Goal: Task Accomplishment & Management: Complete application form

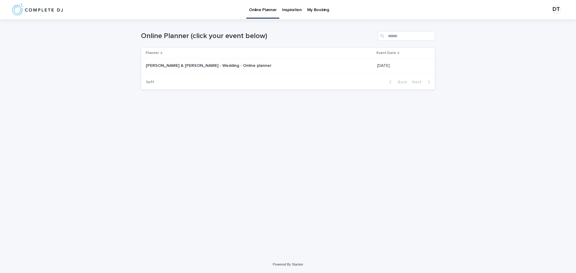
click at [312, 11] on p "My Booking" at bounding box center [318, 6] width 22 height 13
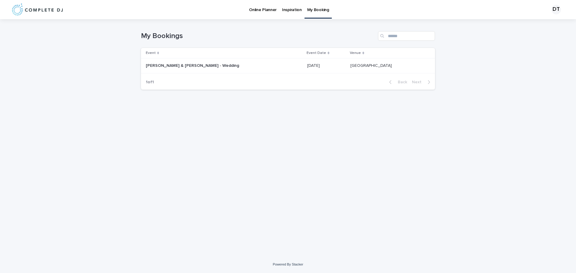
click at [307, 67] on p at bounding box center [326, 65] width 38 height 5
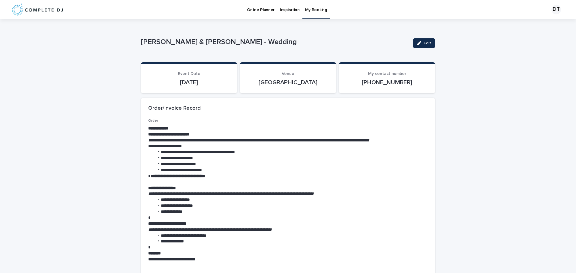
click at [261, 11] on p "Online Planner" at bounding box center [261, 6] width 28 height 13
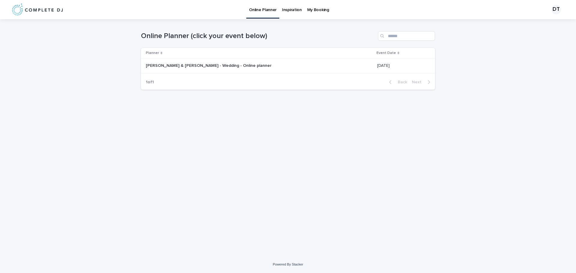
click at [195, 67] on p "[PERSON_NAME] & [PERSON_NAME] - Wedding - Online planner" at bounding box center [209, 65] width 127 height 6
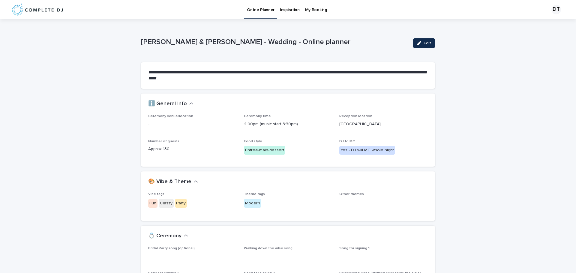
click at [315, 9] on p "My Booking" at bounding box center [316, 6] width 22 height 13
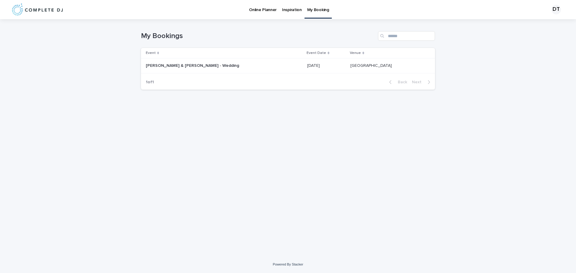
click at [262, 68] on div "[PERSON_NAME] & [PERSON_NAME] - Wedding [PERSON_NAME] & [PERSON_NAME] - Wedding" at bounding box center [224, 66] width 157 height 10
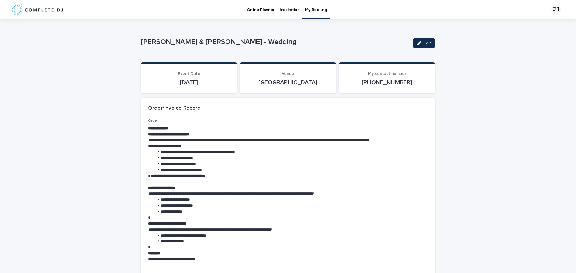
click at [264, 10] on p "Online Planner" at bounding box center [261, 6] width 28 height 13
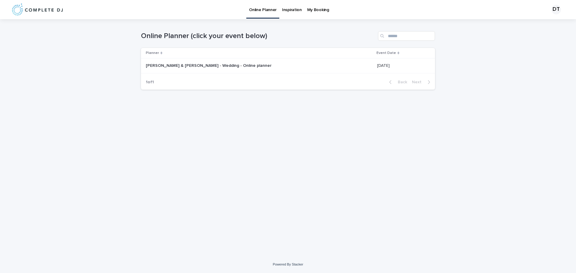
click at [215, 66] on p "[PERSON_NAME] & [PERSON_NAME] - Wedding - Online planner" at bounding box center [209, 65] width 127 height 6
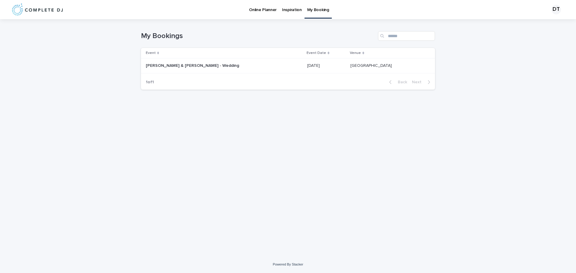
click at [227, 64] on p at bounding box center [196, 65] width 100 height 5
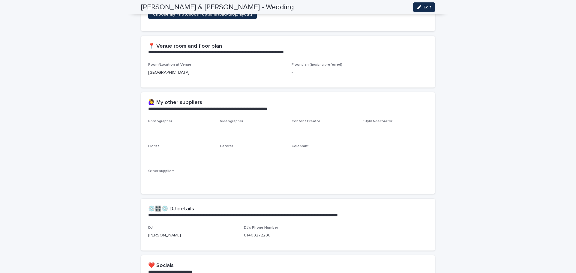
scroll to position [324, 0]
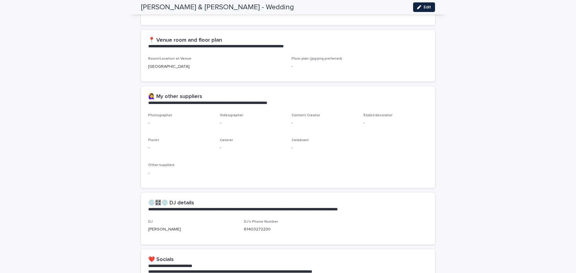
click at [418, 8] on icon "button" at bounding box center [419, 7] width 4 height 4
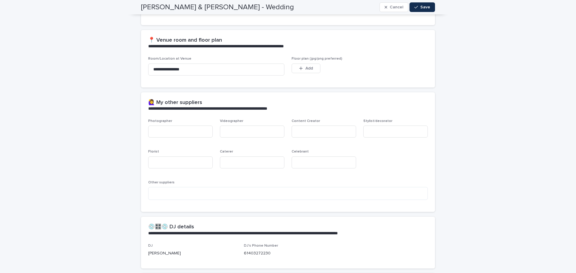
scroll to position [339, 0]
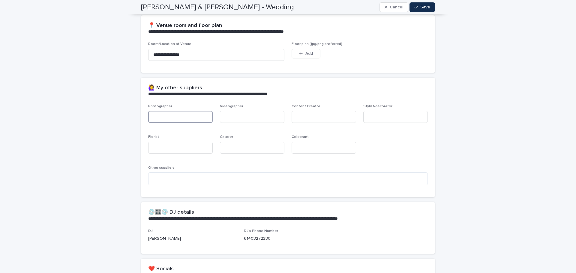
click at [187, 119] on input at bounding box center [180, 117] width 64 height 12
type input "**********"
click at [305, 117] on input at bounding box center [324, 117] width 64 height 12
click at [376, 117] on input at bounding box center [395, 117] width 64 height 12
click at [198, 151] on input at bounding box center [180, 148] width 64 height 12
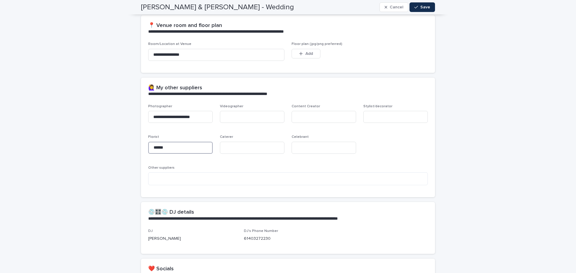
click at [195, 148] on input "******" at bounding box center [180, 148] width 64 height 12
type input "**********"
click at [318, 153] on input at bounding box center [324, 148] width 64 height 12
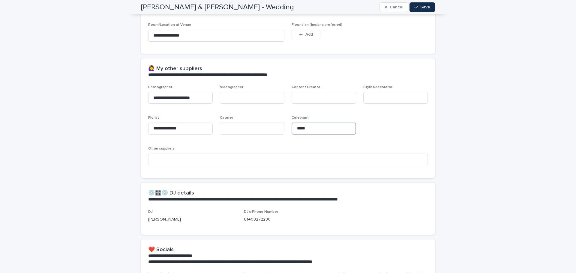
scroll to position [357, 0]
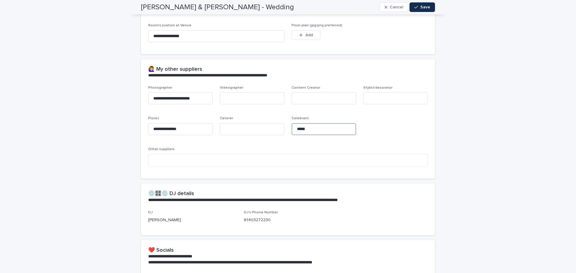
click at [327, 125] on input "*****" at bounding box center [324, 129] width 64 height 12
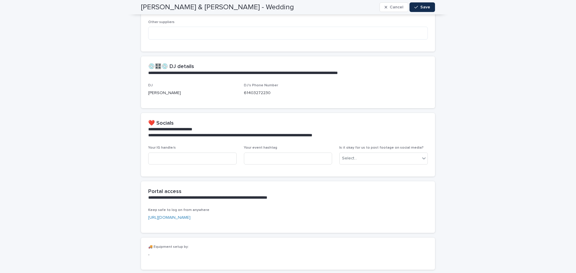
scroll to position [485, 0]
type input "**********"
click at [362, 157] on div "Select..." at bounding box center [379, 158] width 80 height 10
click at [346, 169] on span "Yes" at bounding box center [344, 169] width 9 height 7
click at [193, 157] on input at bounding box center [192, 158] width 88 height 12
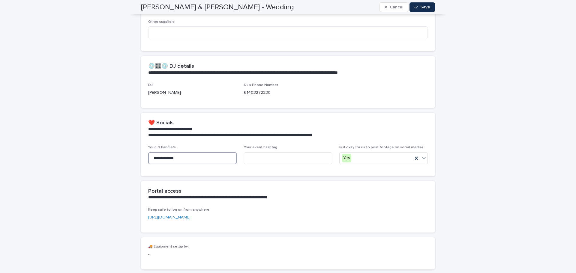
type input "**********"
click at [286, 172] on div "**********" at bounding box center [288, 160] width 294 height 31
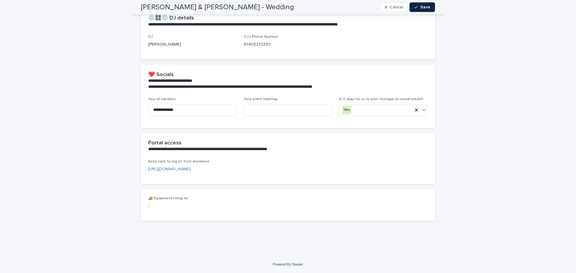
click at [415, 4] on button "Save" at bounding box center [421, 7] width 25 height 10
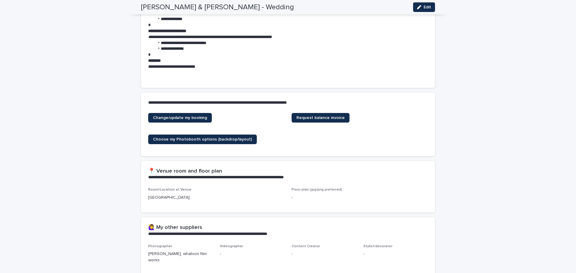
scroll to position [0, 0]
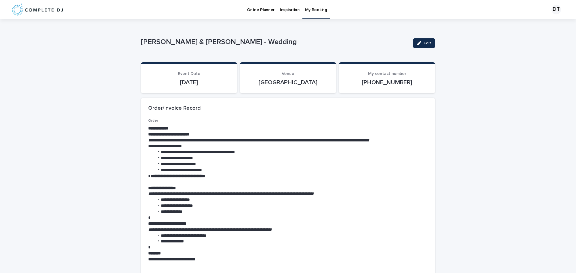
click at [259, 10] on p "Online Planner" at bounding box center [261, 6] width 28 height 13
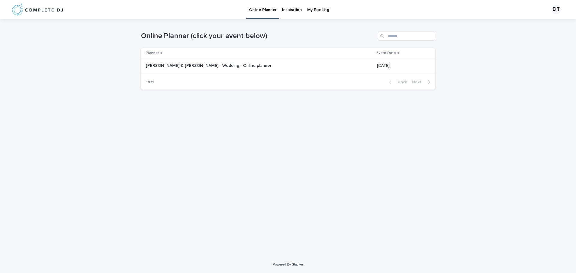
click at [178, 66] on p "[PERSON_NAME] & [PERSON_NAME] - Wedding - Online planner" at bounding box center [209, 65] width 127 height 6
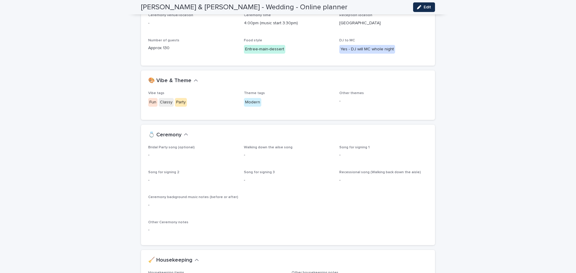
scroll to position [99, 0]
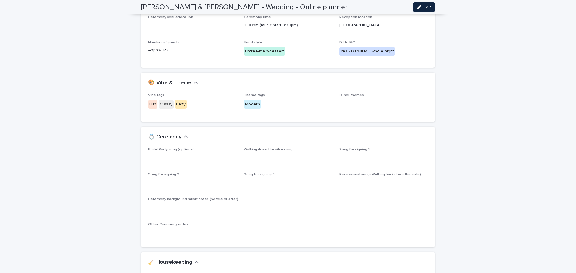
click at [424, 4] on button "Edit" at bounding box center [424, 7] width 22 height 10
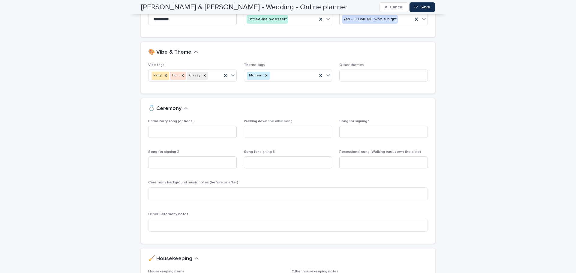
scroll to position [175, 0]
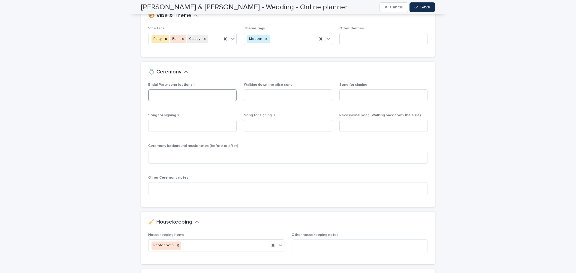
click at [212, 93] on input at bounding box center [192, 95] width 88 height 12
click at [187, 184] on textarea at bounding box center [288, 188] width 280 height 13
type textarea "**********"
click at [196, 97] on input at bounding box center [192, 95] width 88 height 12
type input "*"
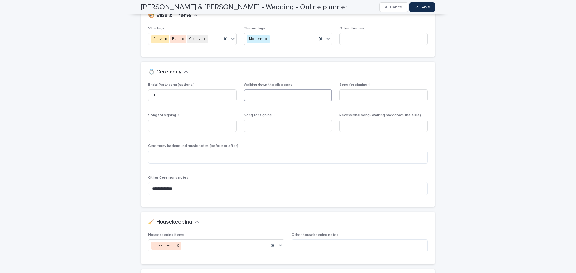
click at [286, 94] on input at bounding box center [288, 95] width 88 height 12
type input "*"
click at [251, 75] on div "💍 Ceremony" at bounding box center [286, 72] width 277 height 7
click at [342, 97] on input at bounding box center [383, 95] width 88 height 12
click at [191, 127] on input at bounding box center [192, 126] width 88 height 12
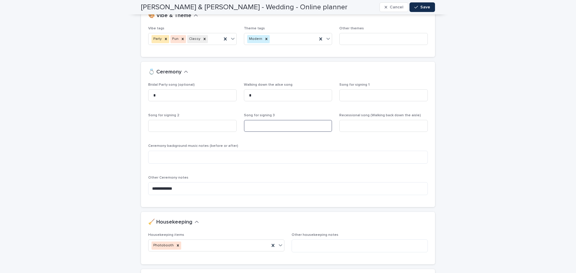
click at [247, 125] on input at bounding box center [288, 126] width 88 height 12
click at [345, 130] on input at bounding box center [383, 126] width 88 height 12
type input "*"
click at [174, 155] on textarea at bounding box center [288, 157] width 280 height 13
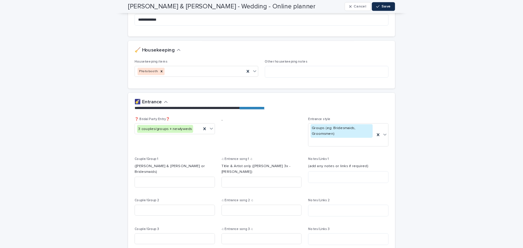
scroll to position [343, 0]
click at [207, 62] on div "🧹 Housekeeping" at bounding box center [288, 54] width 294 height 21
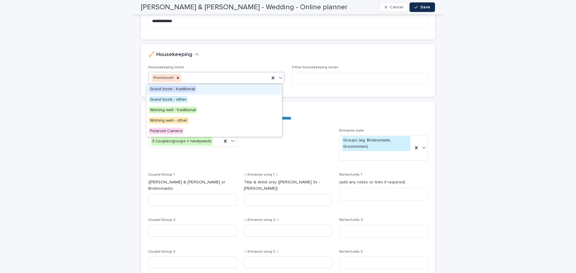
click at [279, 80] on icon at bounding box center [280, 78] width 6 height 6
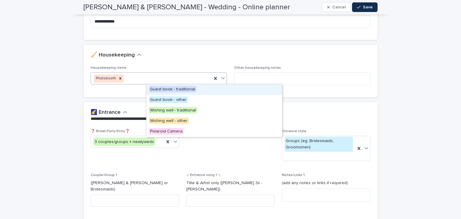
scroll to position [342, 0]
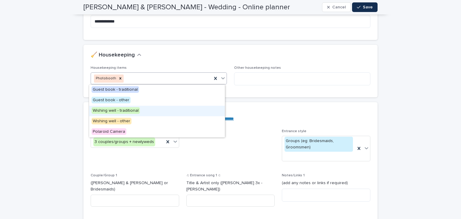
drag, startPoint x: 122, startPoint y: 116, endPoint x: 121, endPoint y: 112, distance: 4.9
click at [121, 112] on span "Wishing well - traditional" at bounding box center [115, 110] width 48 height 7
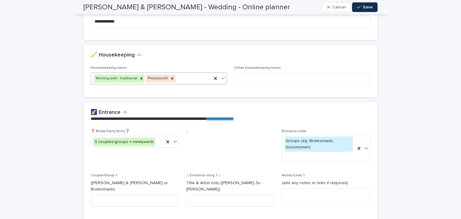
click at [223, 76] on icon at bounding box center [223, 78] width 6 height 6
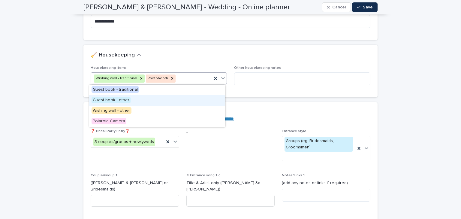
click at [105, 100] on span "Guest book - other" at bounding box center [110, 100] width 39 height 7
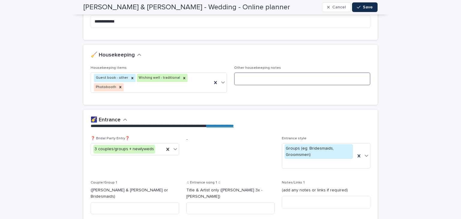
click at [249, 75] on textarea at bounding box center [302, 78] width 136 height 13
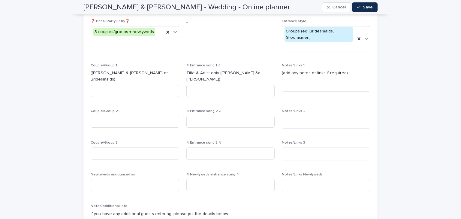
scroll to position [460, 0]
type textarea "**********"
click at [123, 85] on input at bounding box center [135, 91] width 88 height 12
type input "*"
click at [105, 117] on input at bounding box center [135, 121] width 88 height 12
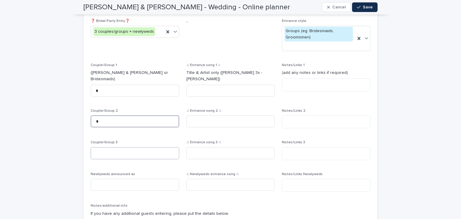
type input "*"
click at [101, 148] on input at bounding box center [135, 153] width 88 height 12
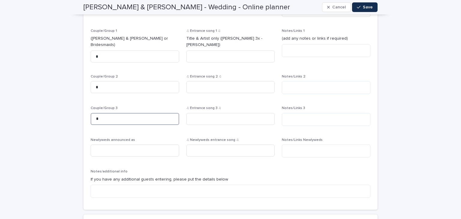
scroll to position [494, 0]
type input "*"
click at [101, 146] on input at bounding box center [135, 150] width 88 height 12
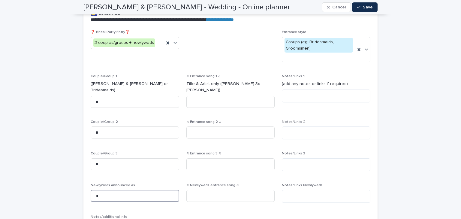
scroll to position [448, 0]
type input "*"
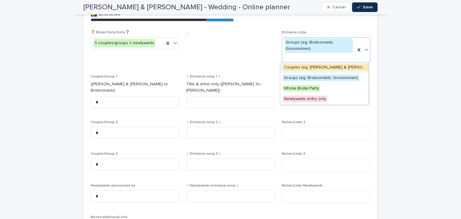
click at [363, 50] on icon at bounding box center [366, 49] width 6 height 6
click at [329, 70] on span "Couples (eg: [PERSON_NAME] & [PERSON_NAME], [PERSON_NAME] & [PERSON_NAME])" at bounding box center [369, 67] width 173 height 7
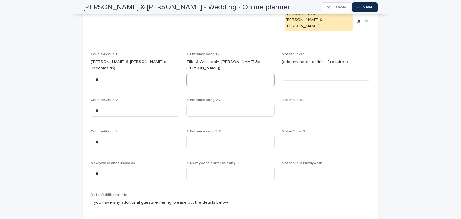
scroll to position [484, 0]
click at [208, 167] on input at bounding box center [230, 173] width 88 height 12
type input "*"
click at [194, 73] on input at bounding box center [230, 79] width 88 height 12
type input "*"
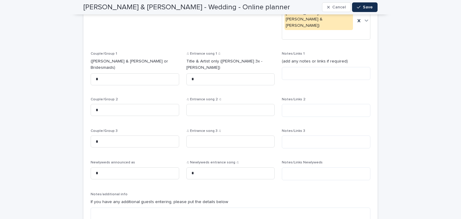
click at [292, 192] on p "Notes/additional info" at bounding box center [231, 194] width 280 height 4
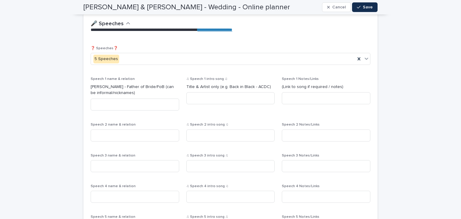
scroll to position [739, 0]
click at [173, 54] on div "5 Speeches" at bounding box center [223, 59] width 264 height 10
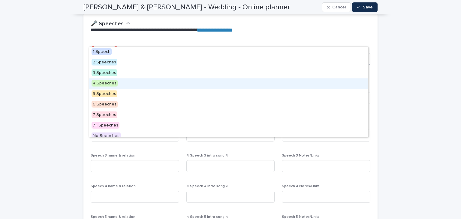
click at [116, 81] on div "4 Speeches" at bounding box center [228, 83] width 279 height 10
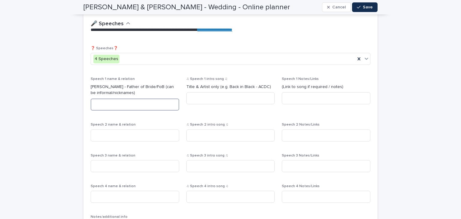
click at [113, 98] on input at bounding box center [135, 104] width 88 height 12
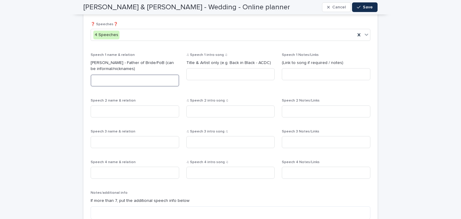
scroll to position [763, 0]
type input "*"
click at [98, 105] on input at bounding box center [135, 111] width 88 height 12
type input "*"
click at [98, 136] on input at bounding box center [135, 142] width 88 height 12
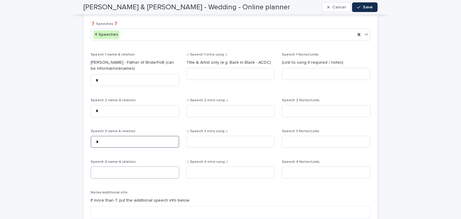
type input "*"
click at [103, 166] on input at bounding box center [135, 172] width 88 height 12
type input "*"
click at [209, 68] on input at bounding box center [230, 74] width 88 height 12
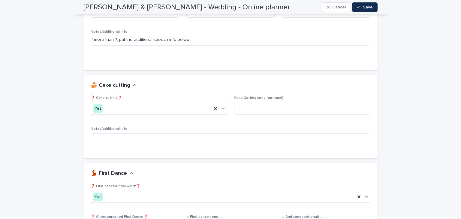
scroll to position [924, 0]
click at [239, 102] on input at bounding box center [302, 108] width 136 height 12
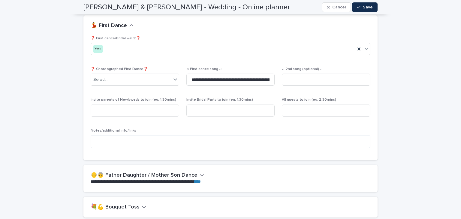
scroll to position [1072, 0]
click at [200, 172] on icon "button" at bounding box center [202, 174] width 4 height 5
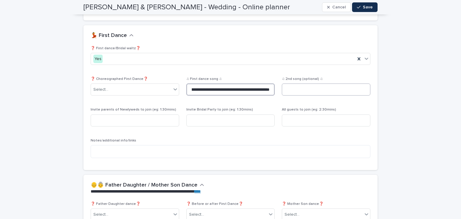
scroll to position [0, 49]
drag, startPoint x: 226, startPoint y: 72, endPoint x: 281, endPoint y: 73, distance: 54.6
click at [281, 73] on div "**********" at bounding box center [231, 104] width 280 height 117
click at [250, 83] on input "**********" at bounding box center [230, 89] width 88 height 12
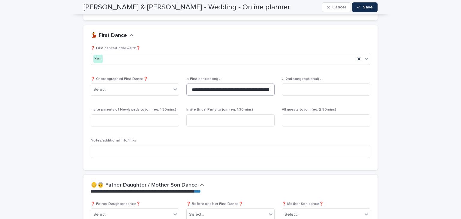
drag, startPoint x: 251, startPoint y: 72, endPoint x: 160, endPoint y: 60, distance: 91.9
click at [160, 60] on div "**********" at bounding box center [231, 104] width 280 height 117
click at [195, 83] on input "**********" at bounding box center [230, 89] width 88 height 12
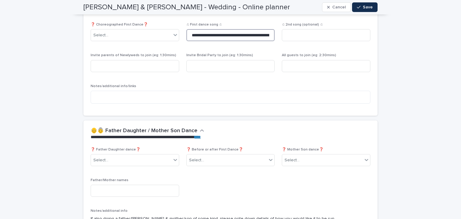
scroll to position [1117, 0]
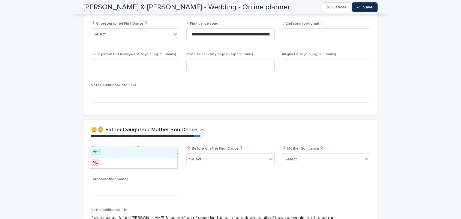
click at [144, 154] on div "Select..." at bounding box center [131, 159] width 80 height 10
click at [114, 164] on div "No" at bounding box center [133, 162] width 88 height 10
click at [200, 127] on icon "button" at bounding box center [202, 129] width 4 height 5
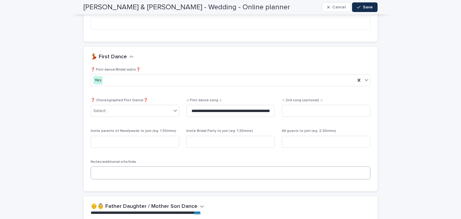
scroll to position [1039, 0]
click at [109, 167] on textarea at bounding box center [231, 173] width 280 height 13
type textarea "**********"
click at [142, 136] on input at bounding box center [135, 142] width 88 height 12
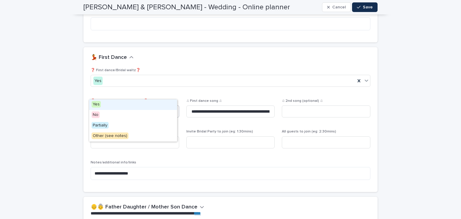
click at [145, 106] on div "Select..." at bounding box center [131, 111] width 80 height 10
click at [102, 105] on div "Yes" at bounding box center [133, 104] width 88 height 10
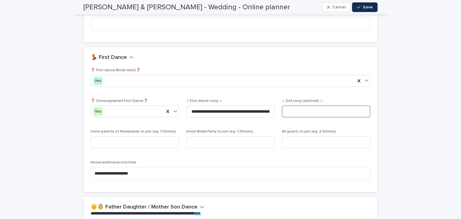
click at [287, 105] on input at bounding box center [326, 111] width 88 height 12
type input "**"
click at [169, 136] on input at bounding box center [135, 142] width 88 height 12
click at [196, 136] on input at bounding box center [230, 142] width 88 height 12
type input "**********"
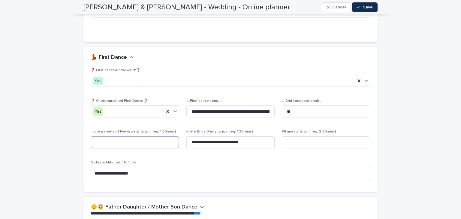
click at [138, 136] on input at bounding box center [135, 142] width 88 height 12
type input "**********"
click at [293, 136] on input at bounding box center [326, 142] width 88 height 12
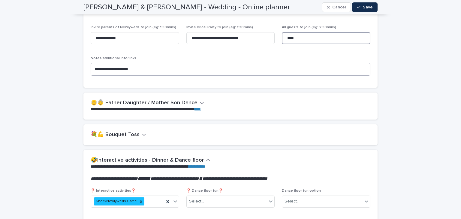
scroll to position [1145, 0]
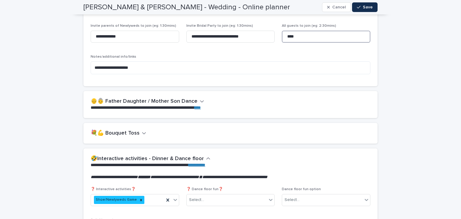
type input "****"
click at [142, 130] on icon "button" at bounding box center [144, 132] width 4 height 5
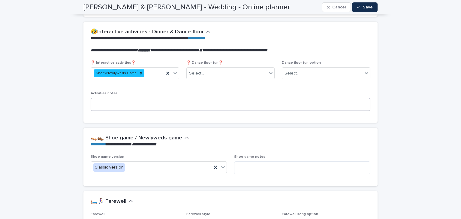
scroll to position [1341, 0]
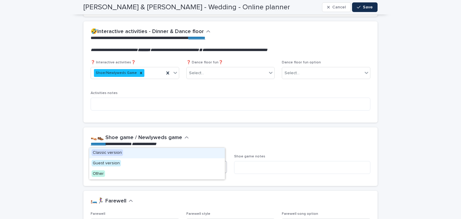
click at [168, 162] on div "Classic version" at bounding box center [151, 167] width 121 height 10
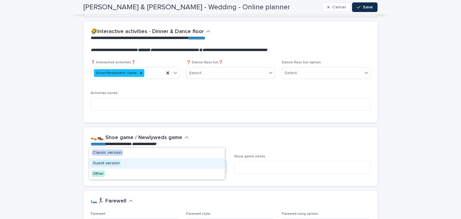
click at [141, 163] on div "Guest version" at bounding box center [157, 163] width 136 height 10
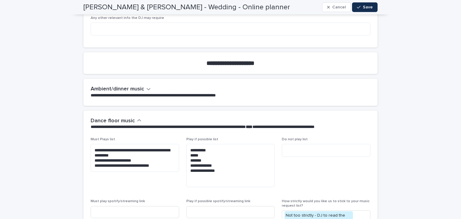
scroll to position [1790, 0]
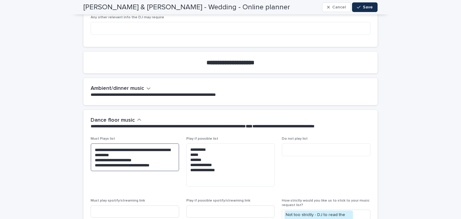
drag, startPoint x: 118, startPoint y: 118, endPoint x: 143, endPoint y: 120, distance: 25.0
click at [143, 143] on textarea "**********" at bounding box center [135, 157] width 88 height 28
click at [116, 143] on textarea "**********" at bounding box center [135, 157] width 88 height 28
click at [127, 143] on textarea "**********" at bounding box center [135, 157] width 88 height 28
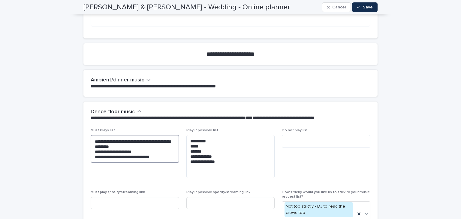
scroll to position [1799, 0]
click at [146, 77] on icon "button" at bounding box center [148, 79] width 4 height 5
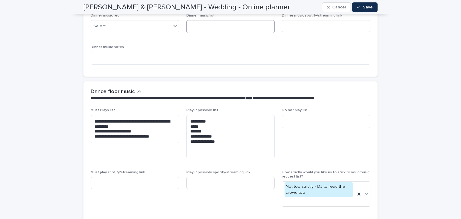
scroll to position [1882, 0]
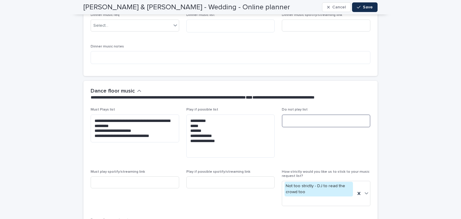
click at [311, 114] on textarea at bounding box center [326, 120] width 88 height 13
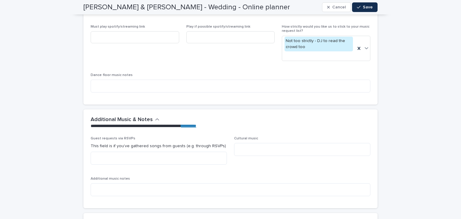
scroll to position [2027, 0]
click at [258, 142] on textarea at bounding box center [302, 148] width 136 height 13
type textarea "*"
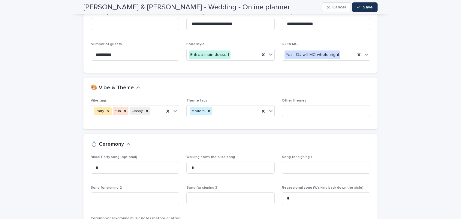
scroll to position [0, 0]
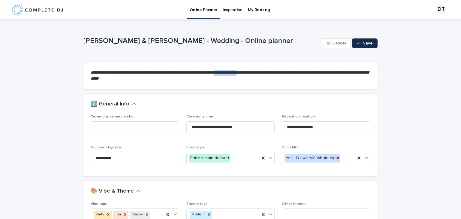
drag, startPoint x: 233, startPoint y: 72, endPoint x: 263, endPoint y: 67, distance: 30.3
click at [263, 67] on section "**********" at bounding box center [230, 75] width 294 height 26
click at [366, 45] on span "Save" at bounding box center [368, 43] width 10 height 4
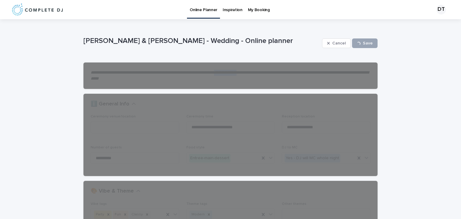
click at [252, 9] on p "My Booking" at bounding box center [259, 6] width 22 height 13
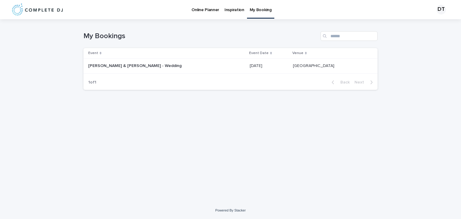
click at [247, 71] on td "[DATE] [DATE]" at bounding box center [268, 65] width 43 height 15
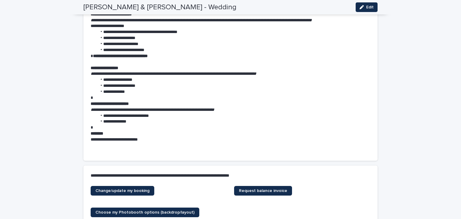
scroll to position [121, 0]
